Goal: Information Seeking & Learning: Learn about a topic

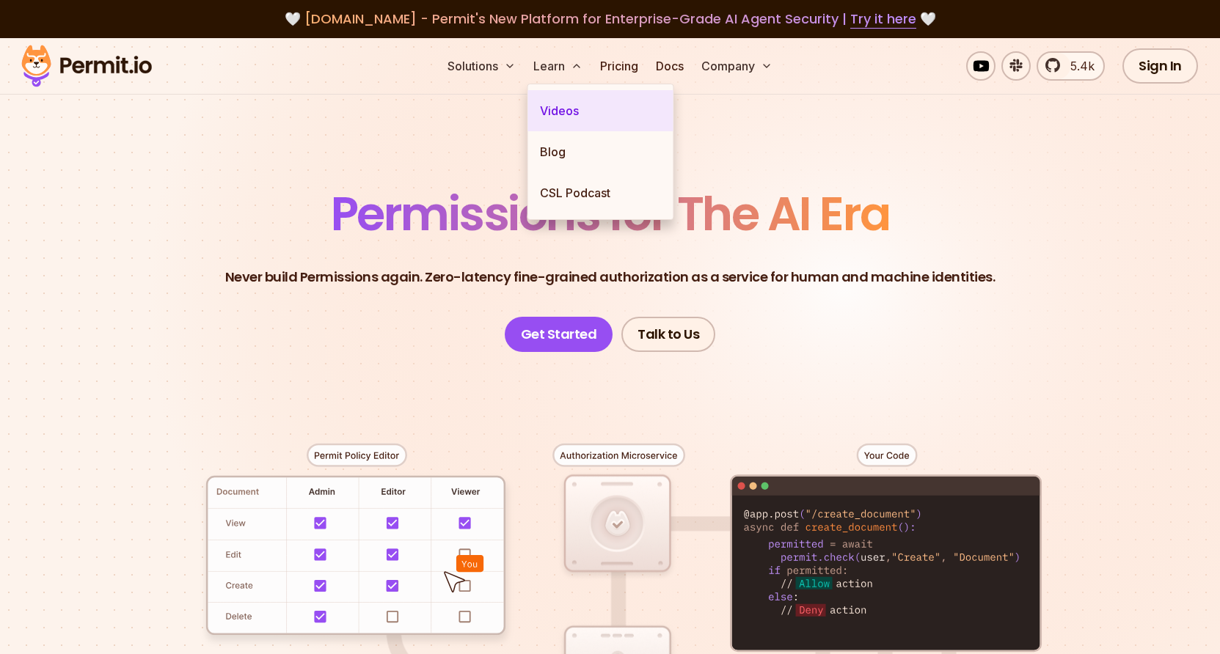
click at [558, 114] on link "Videos" at bounding box center [600, 110] width 145 height 41
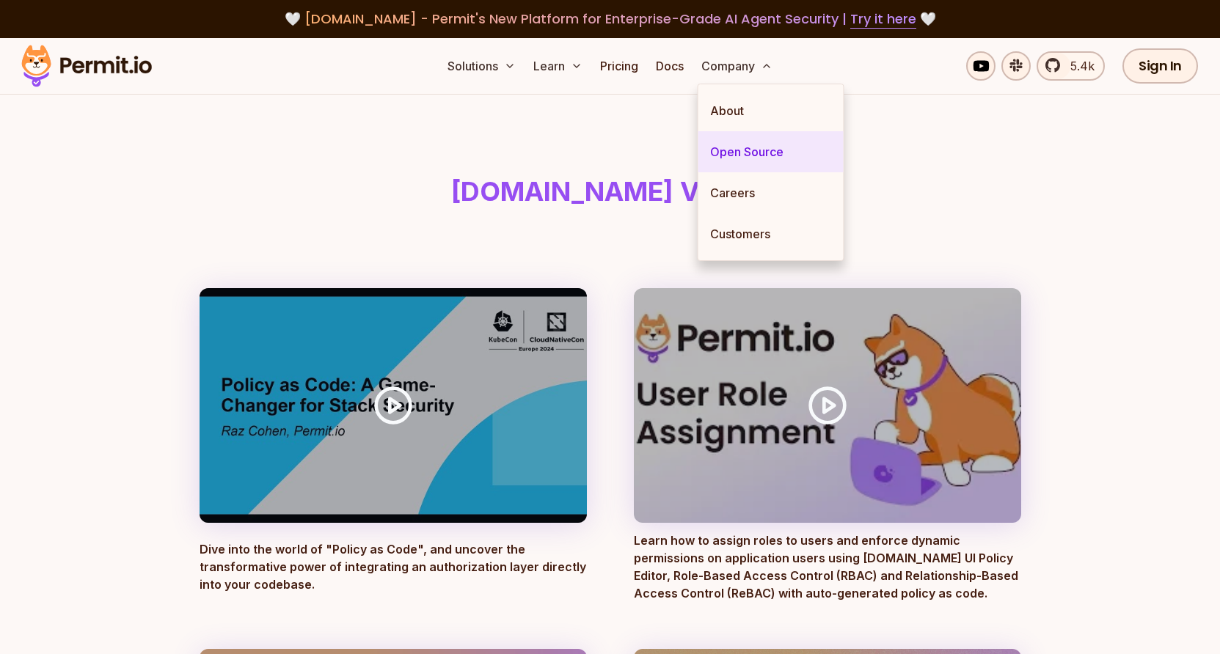
click at [742, 146] on link "Open Source" at bounding box center [770, 151] width 145 height 41
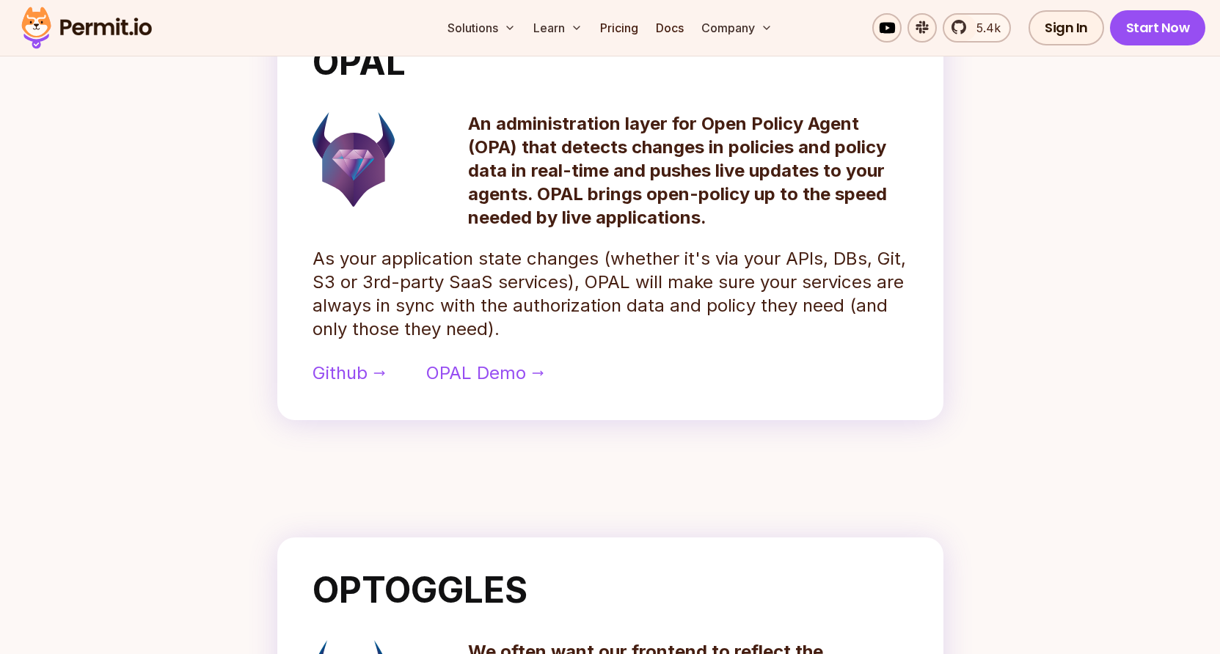
scroll to position [745, 0]
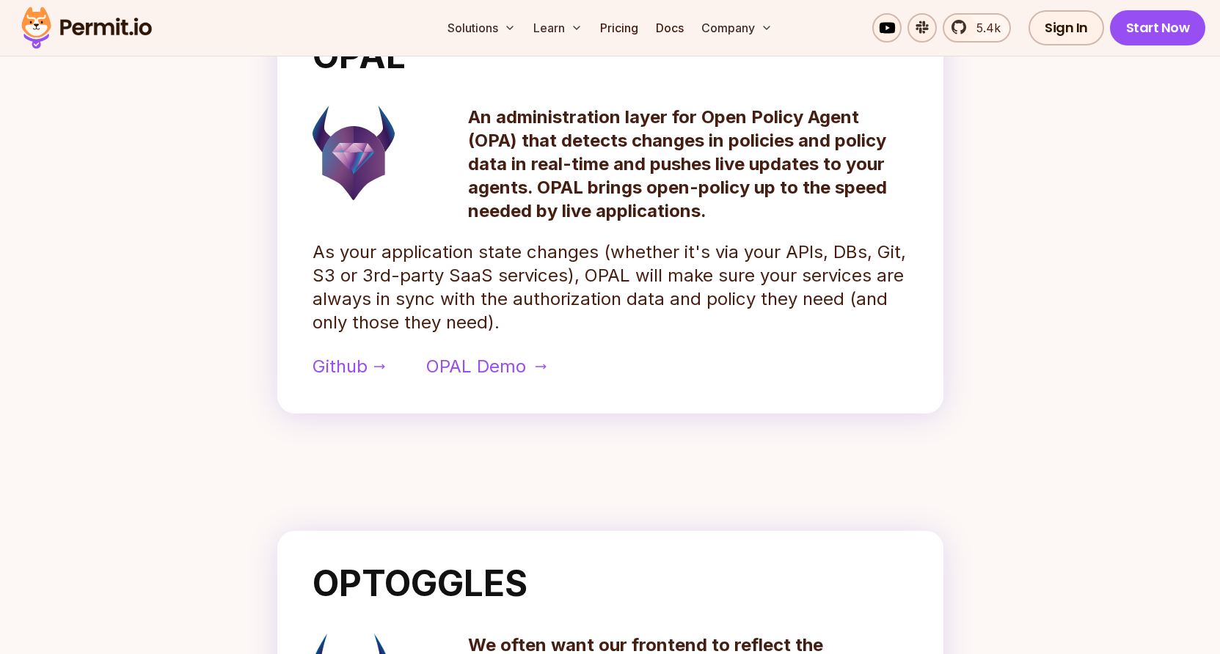
click at [464, 367] on span "OPAL Demo" at bounding box center [476, 366] width 100 height 23
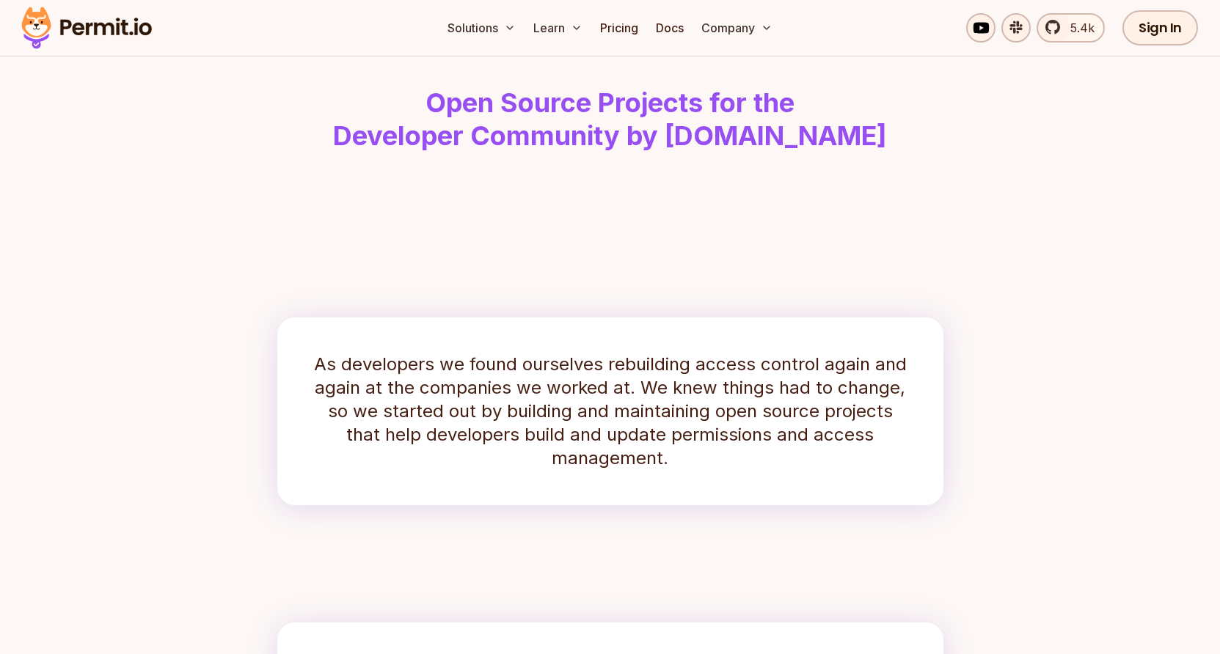
scroll to position [0, 0]
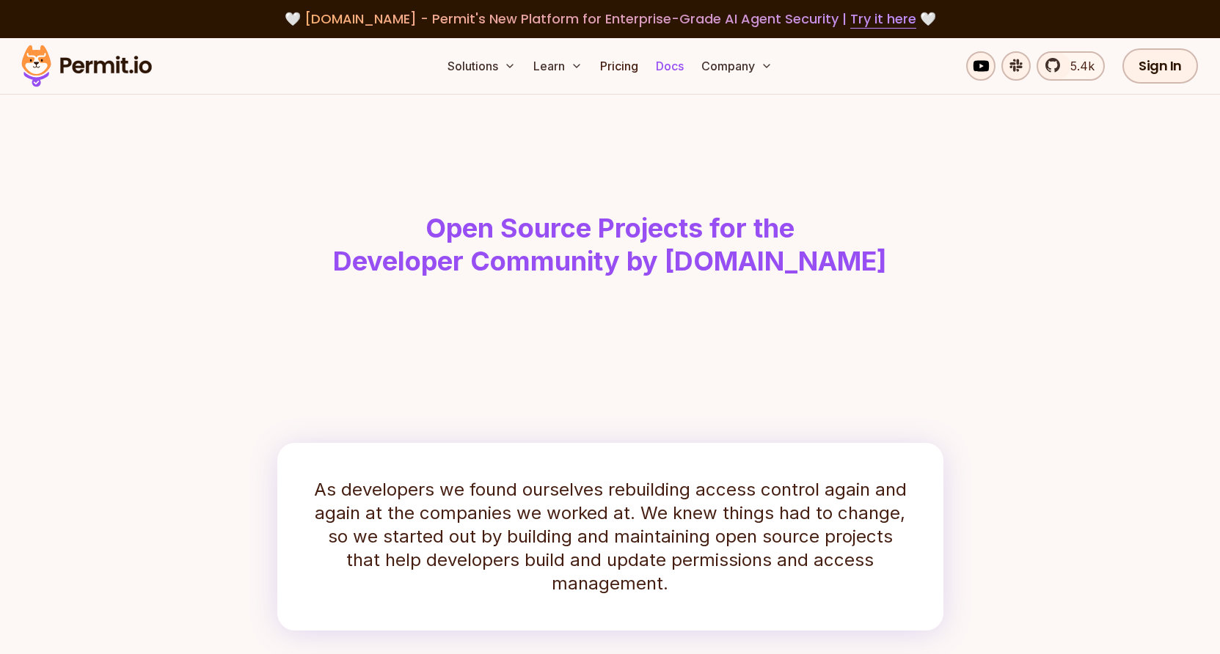
click at [670, 71] on link "Docs" at bounding box center [670, 65] width 40 height 29
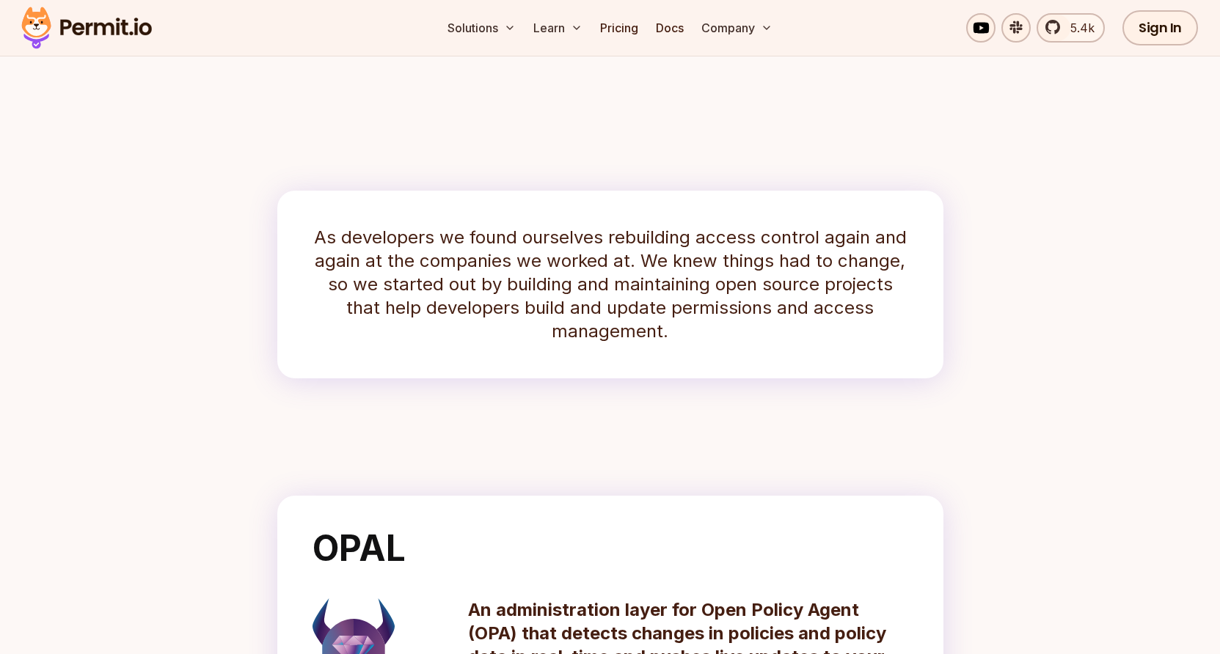
scroll to position [257, 0]
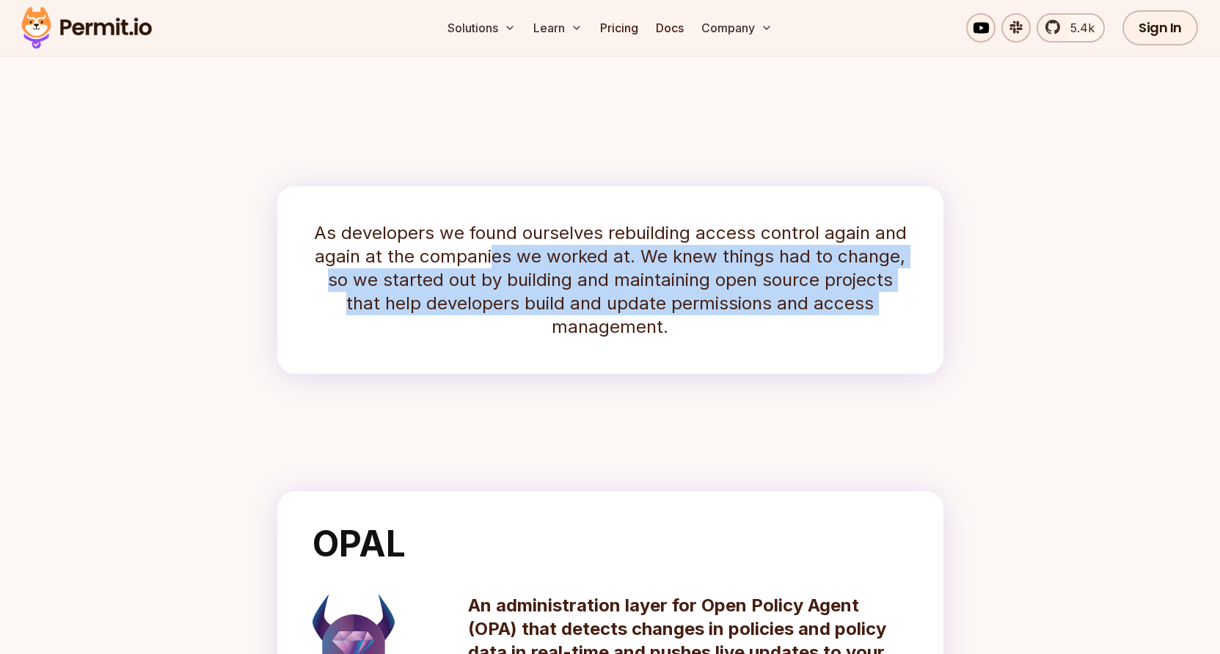
drag, startPoint x: 495, startPoint y: 257, endPoint x: 551, endPoint y: 337, distance: 97.5
click at [551, 337] on p "As developers we found ourselves rebuilding access control again and again at t…" at bounding box center [611, 280] width 596 height 117
click at [508, 316] on p "As developers we found ourselves rebuilding access control again and again at t…" at bounding box center [611, 280] width 596 height 117
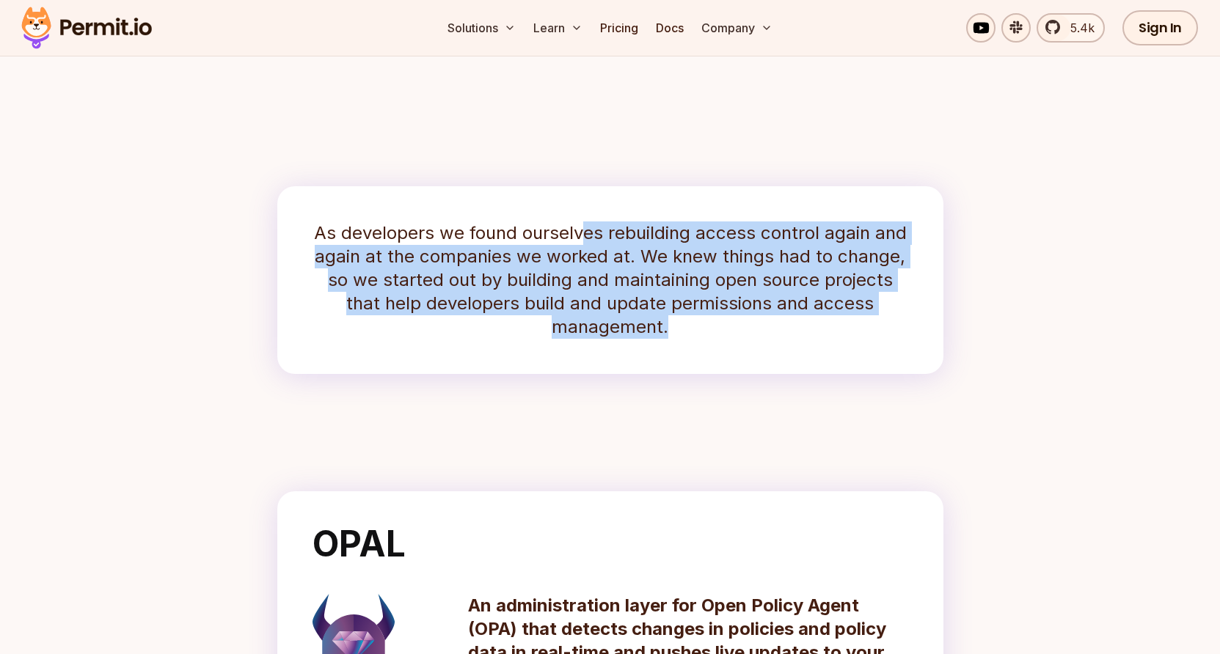
drag, startPoint x: 671, startPoint y: 340, endPoint x: 579, endPoint y: 238, distance: 138.2
click at [579, 238] on div "As developers we found ourselves rebuilding access control again and again at t…" at bounding box center [610, 280] width 666 height 188
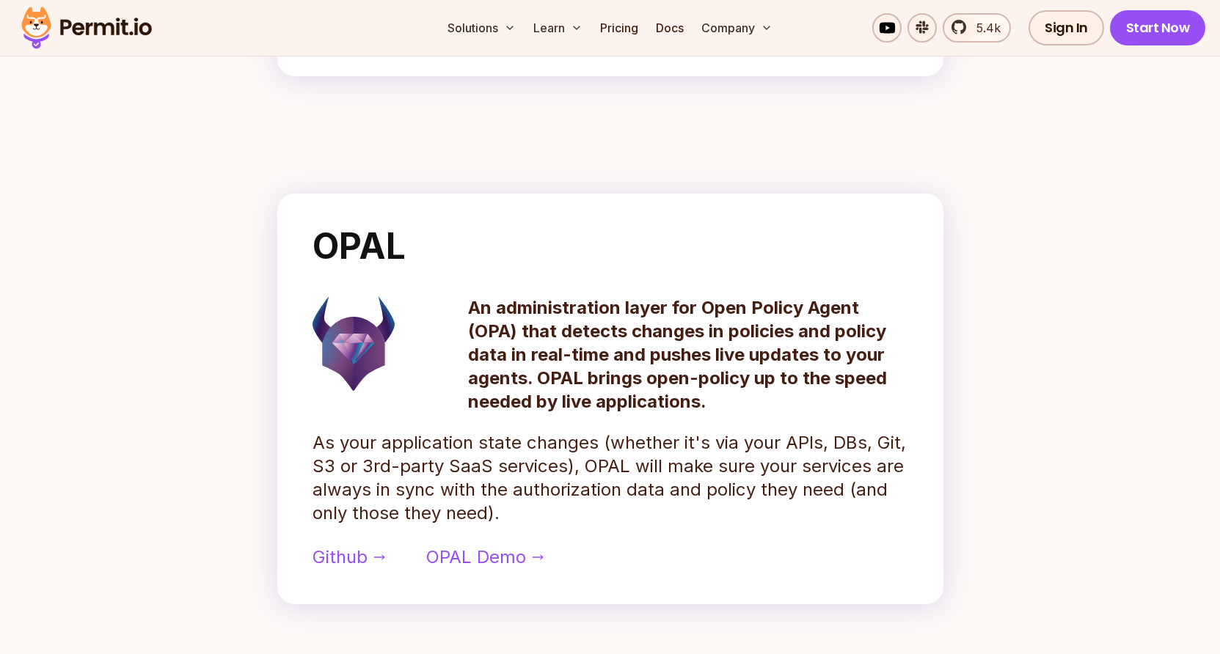
scroll to position [613, 0]
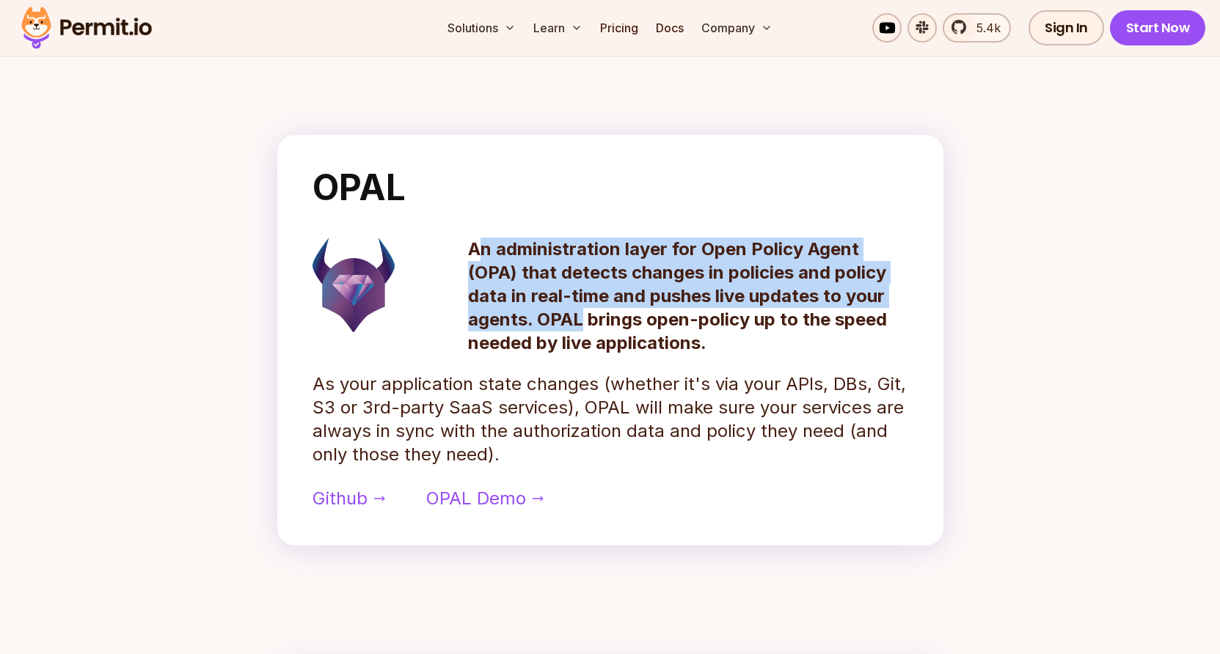
drag, startPoint x: 480, startPoint y: 252, endPoint x: 581, endPoint y: 324, distance: 123.6
click at [581, 324] on p "An administration layer for Open Policy Agent (OPA) that detects changes in pol…" at bounding box center [688, 296] width 440 height 117
click at [324, 500] on span "Github" at bounding box center [340, 498] width 55 height 23
